Goal: Task Accomplishment & Management: Use online tool/utility

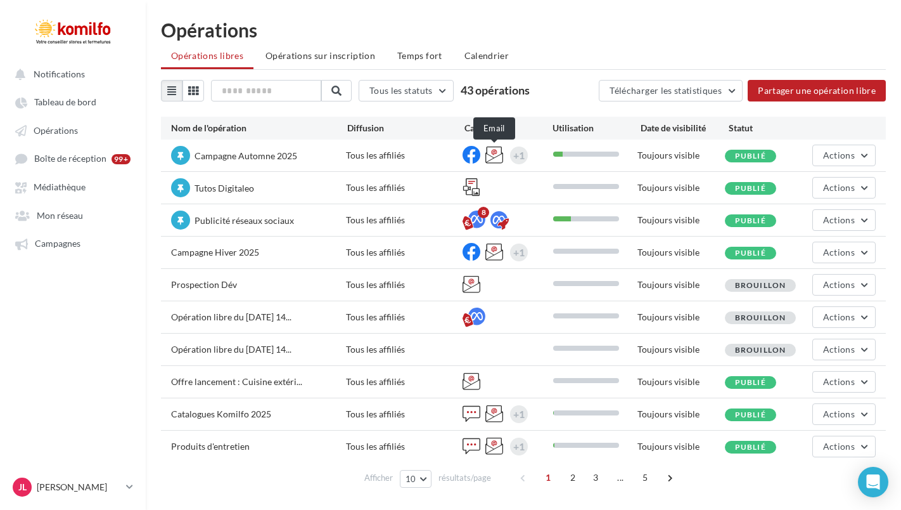
click at [493, 156] on icon at bounding box center [495, 155] width 18 height 18
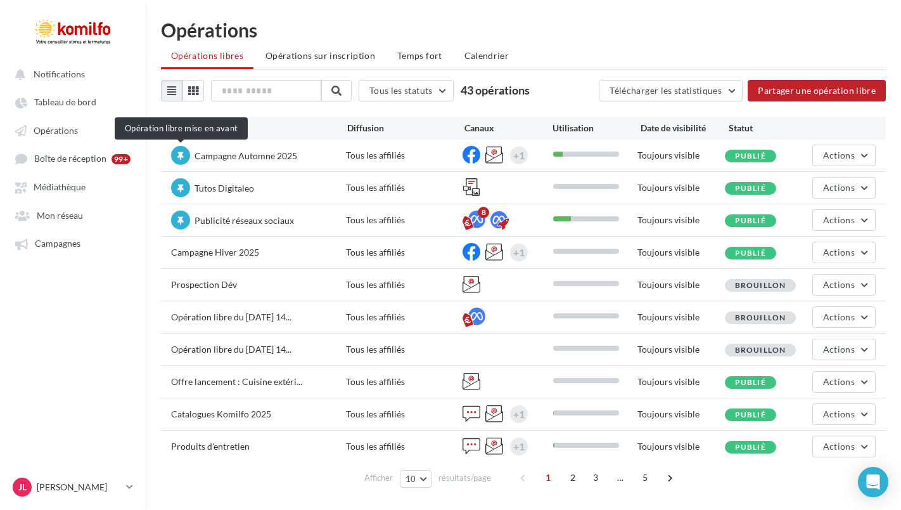
click at [181, 156] on icon at bounding box center [180, 156] width 6 height 8
click at [248, 156] on span "Campagne Automne 2025" at bounding box center [246, 155] width 103 height 11
click at [383, 152] on div "Tous les affiliés" at bounding box center [404, 155] width 117 height 13
click at [733, 158] on div "Publié" at bounding box center [750, 156] width 51 height 13
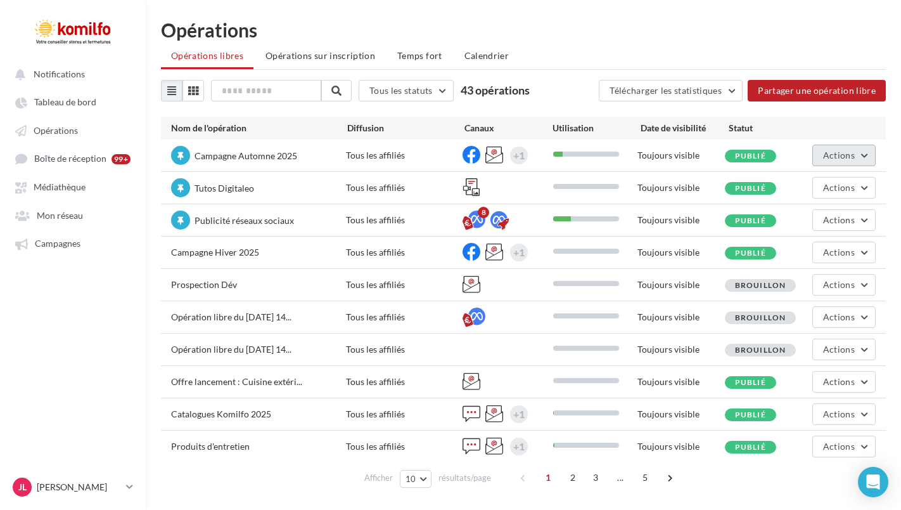
click at [866, 152] on button "Actions" at bounding box center [844, 156] width 63 height 22
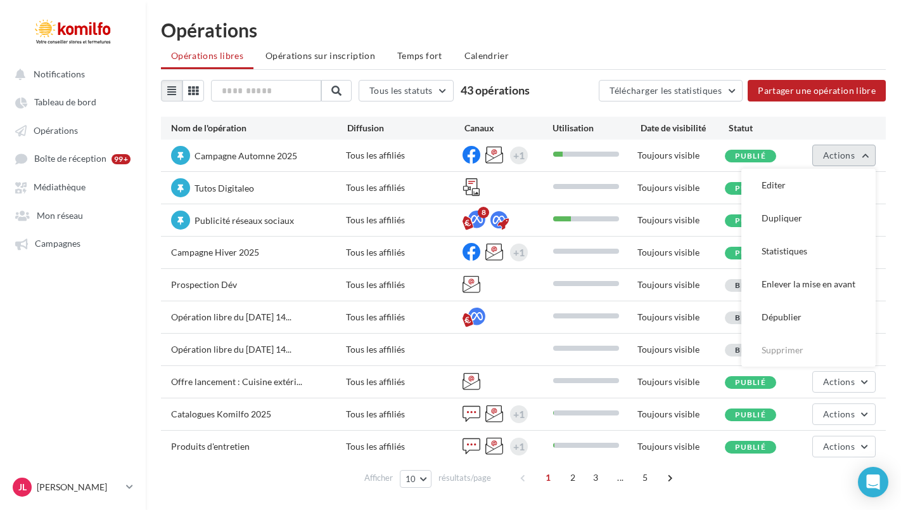
click at [865, 151] on button "Actions" at bounding box center [844, 156] width 63 height 22
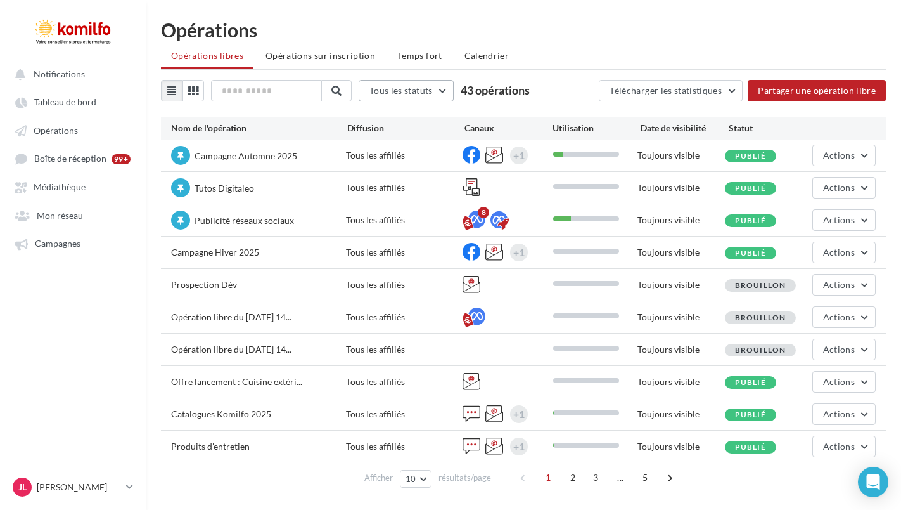
click at [449, 93] on button "Tous les statuts" at bounding box center [406, 91] width 95 height 22
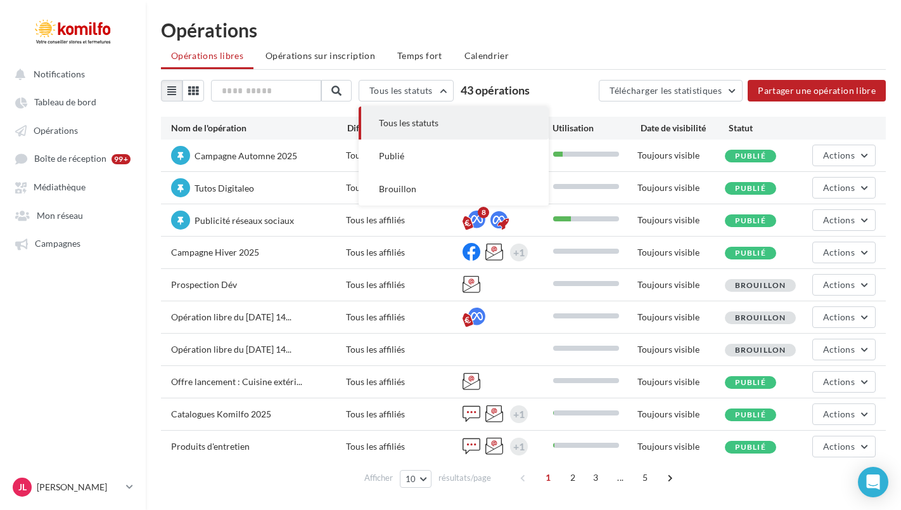
click at [556, 93] on div "Tous les statuts Tous les statuts Publié Brouillon 43 opérations Télécharger le…" at bounding box center [523, 91] width 725 height 22
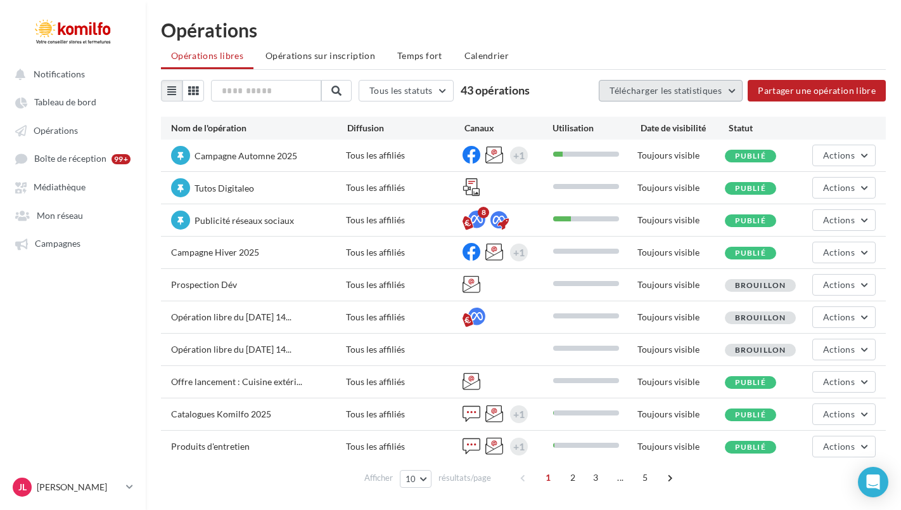
click at [737, 92] on button "Télécharger les statistiques" at bounding box center [671, 91] width 144 height 22
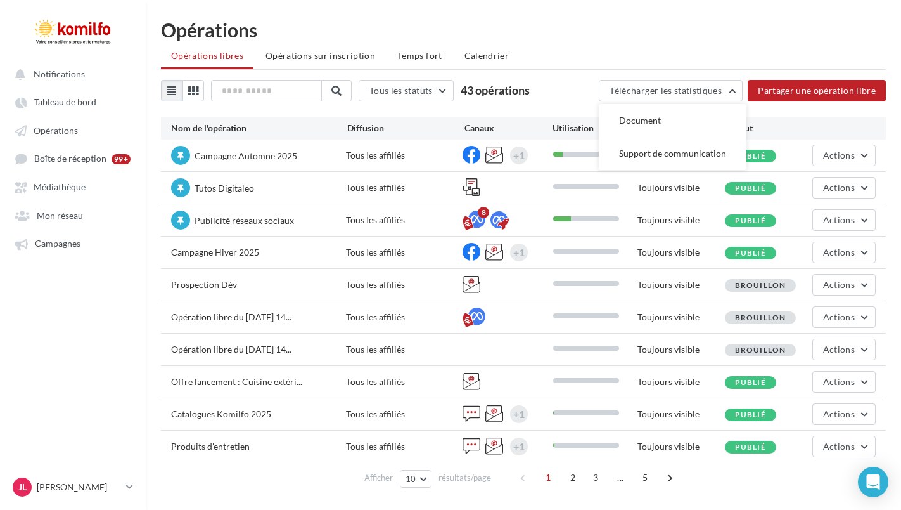
click at [593, 40] on div "Opérations Opérations libres Opérations sur inscription Temps fort Calendrier T…" at bounding box center [524, 258] width 756 height 477
